Goal: Transaction & Acquisition: Book appointment/travel/reservation

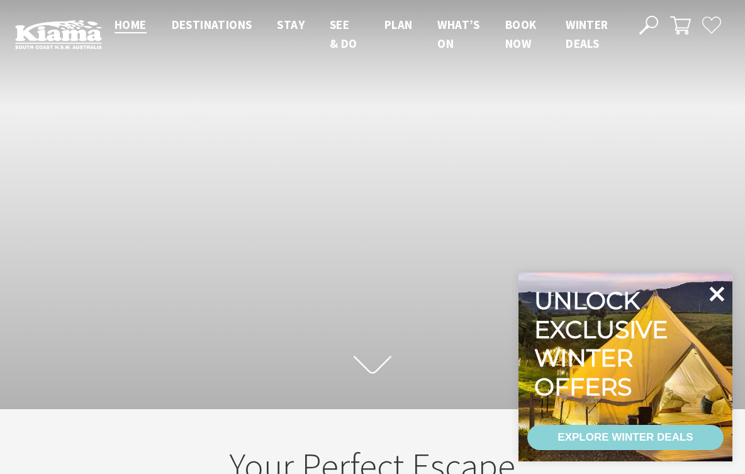
click at [714, 293] on icon at bounding box center [716, 293] width 15 height 15
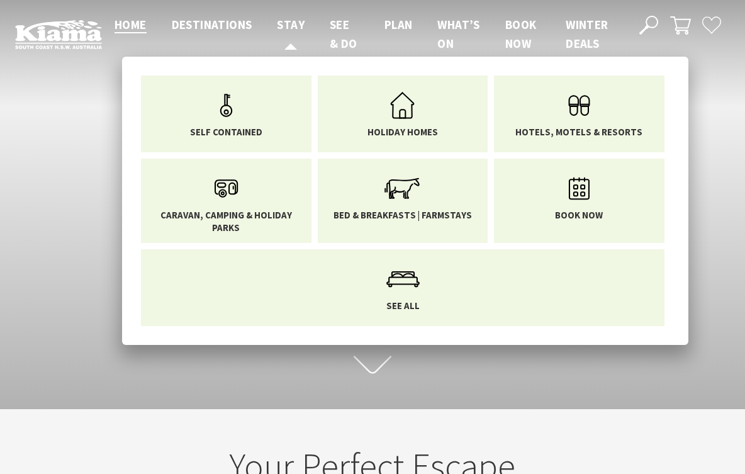
click at [294, 22] on span "Stay" at bounding box center [291, 24] width 28 height 15
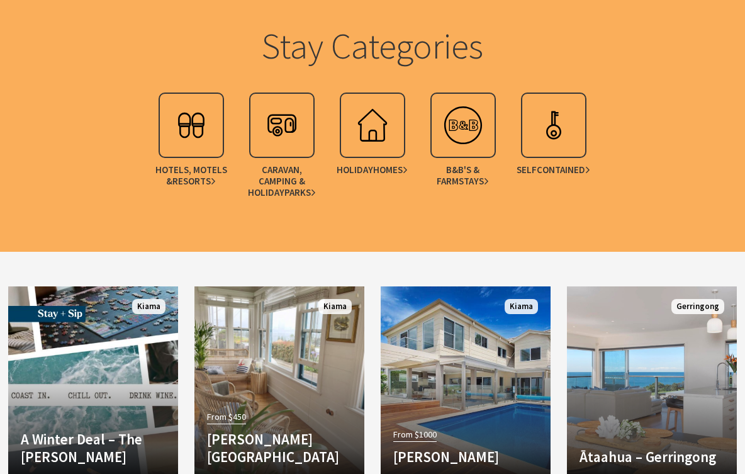
scroll to position [1533, 0]
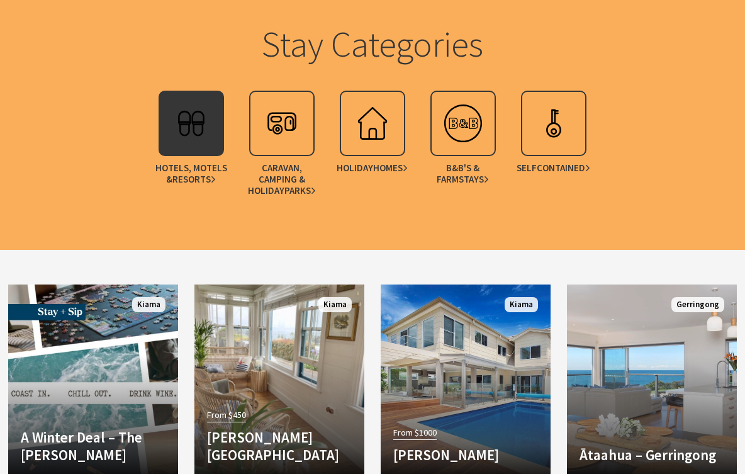
click at [195, 133] on img at bounding box center [191, 123] width 50 height 50
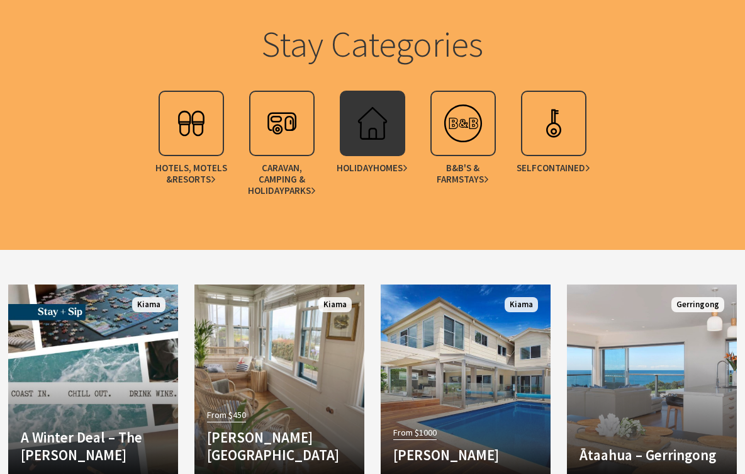
click at [363, 136] on img at bounding box center [372, 123] width 50 height 50
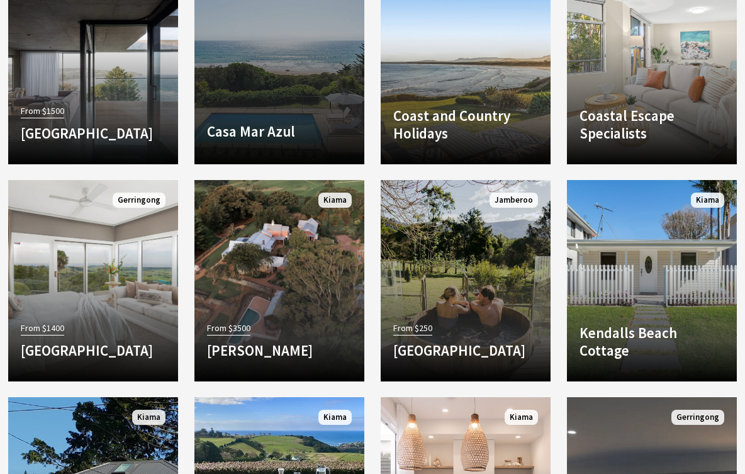
scroll to position [1389, 0]
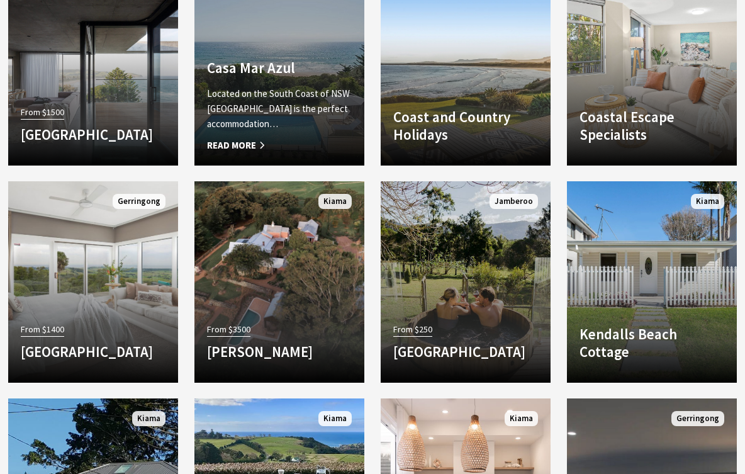
click at [309, 125] on p "Located on the South Coast of NSW Casa Mar Azul is the perfect accommodation…" at bounding box center [279, 108] width 145 height 45
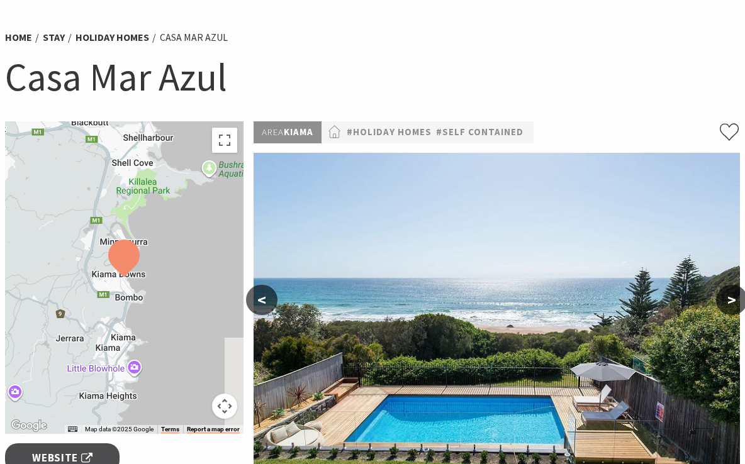
scroll to position [79, 0]
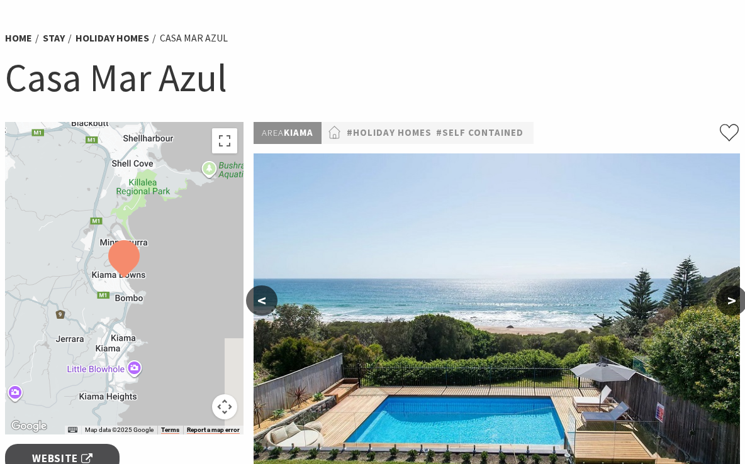
click at [730, 303] on button ">" at bounding box center [731, 301] width 31 height 30
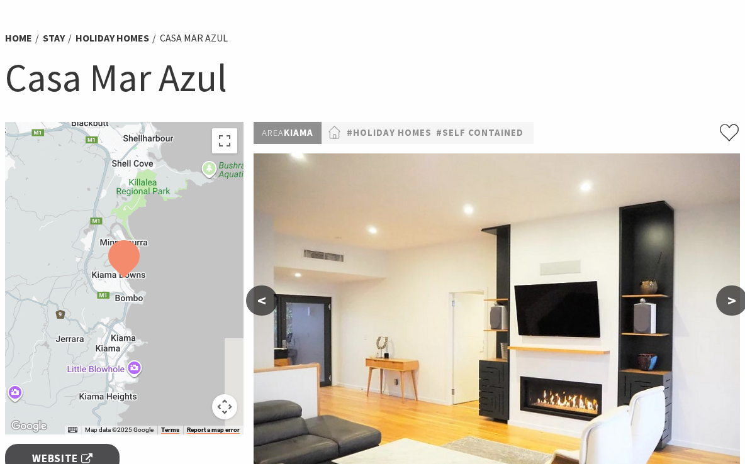
click at [730, 303] on button ">" at bounding box center [731, 301] width 31 height 30
click at [730, 298] on button ">" at bounding box center [731, 301] width 31 height 30
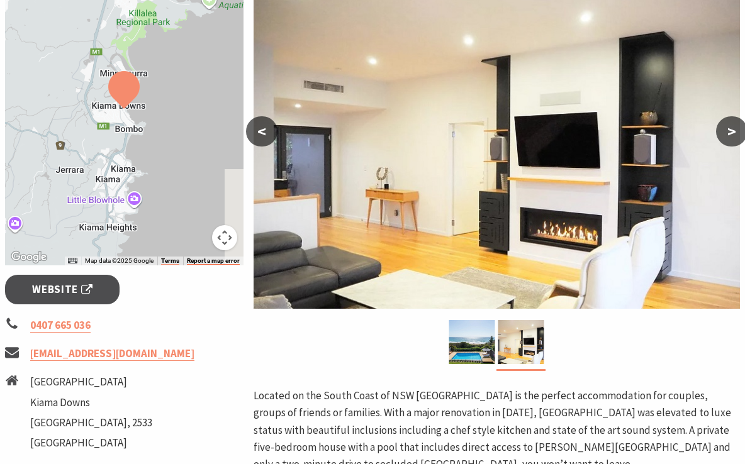
scroll to position [253, 0]
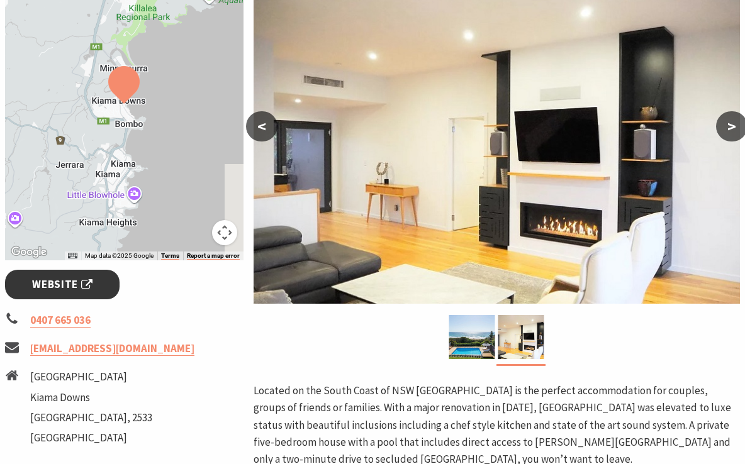
click at [69, 284] on span "Website" at bounding box center [62, 284] width 60 height 17
